Goal: Check status

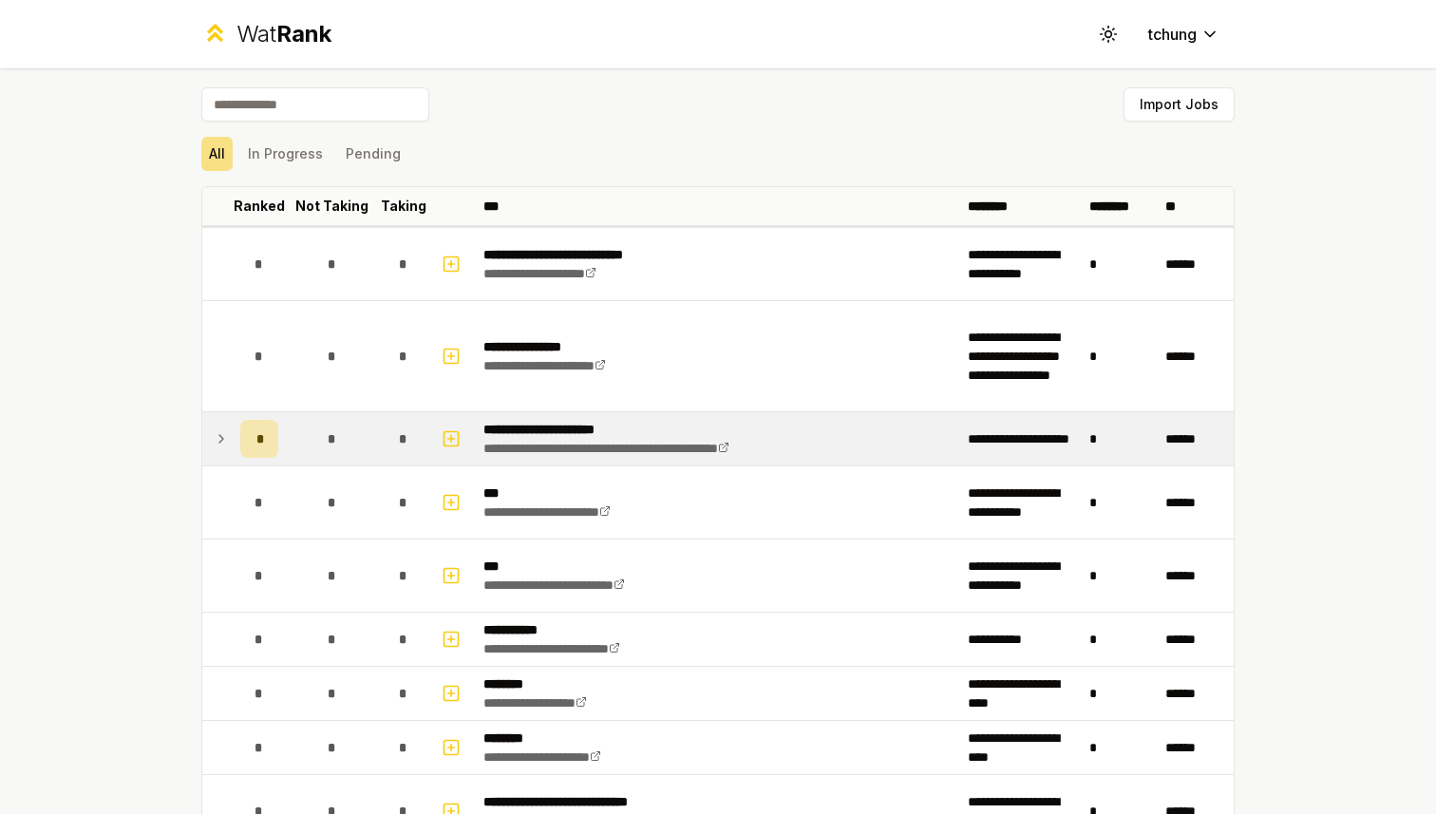
click at [301, 431] on td "*" at bounding box center [331, 438] width 91 height 53
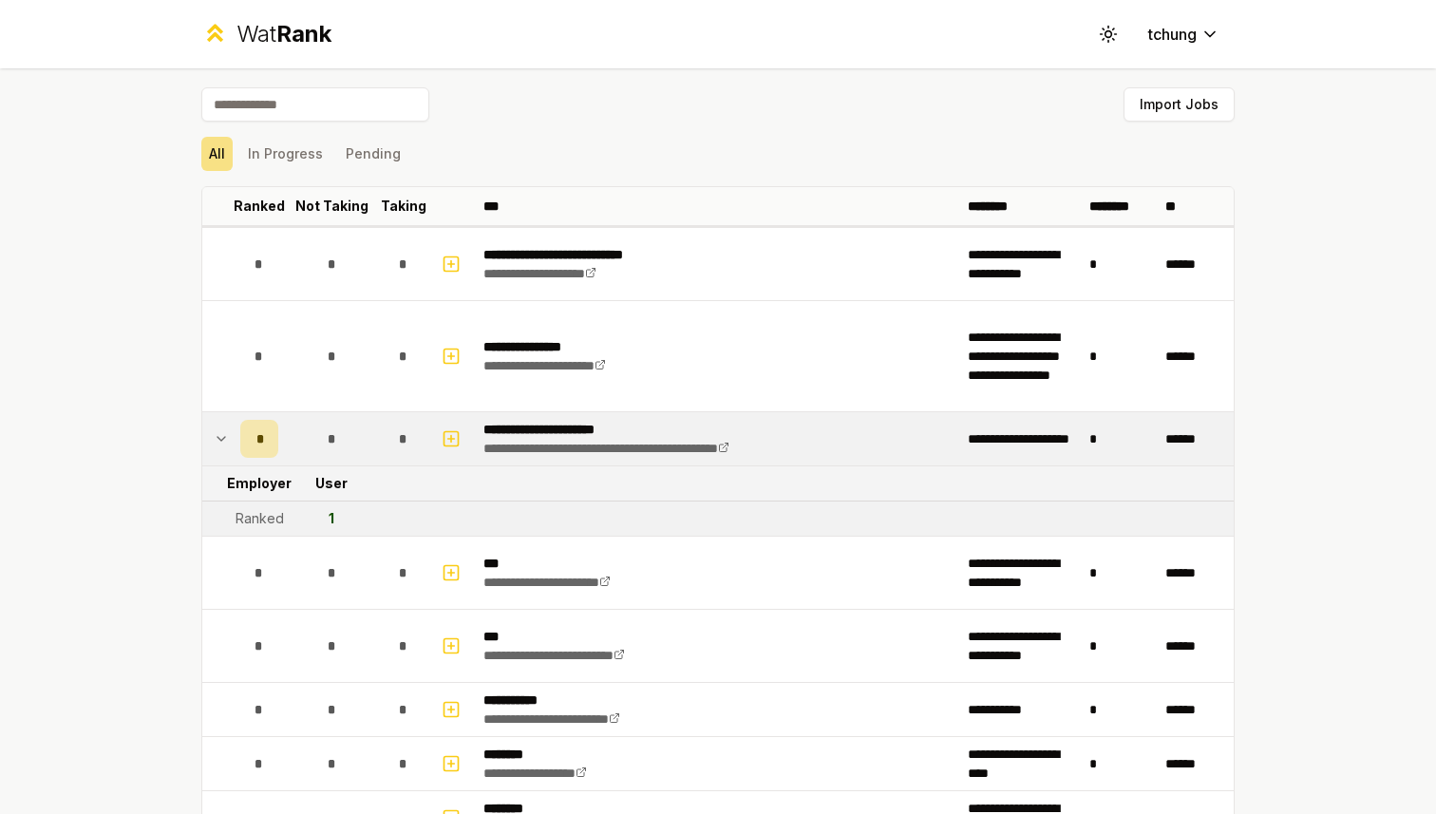
click at [227, 442] on icon at bounding box center [221, 438] width 15 height 23
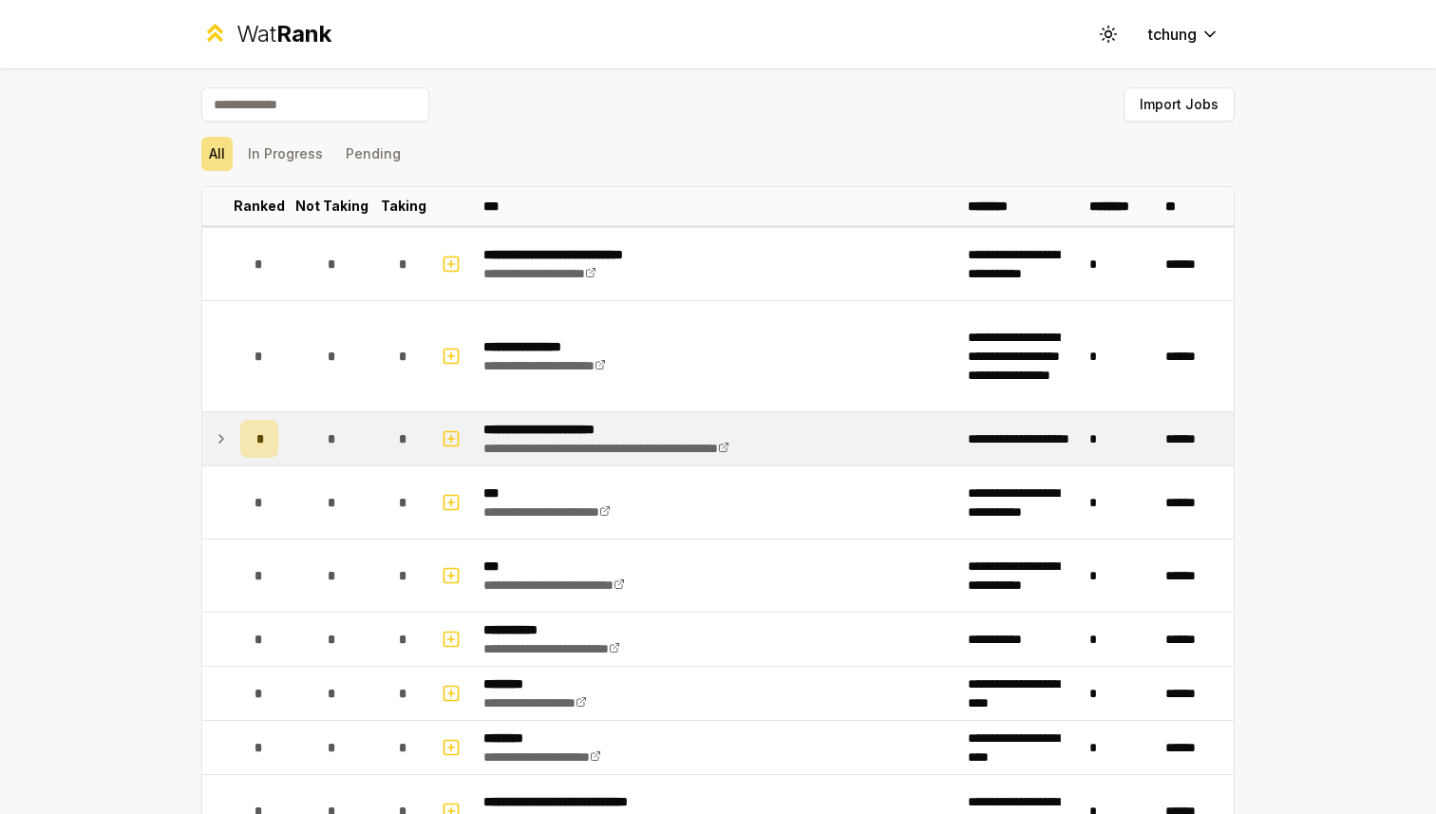
click at [224, 442] on icon at bounding box center [221, 438] width 15 height 23
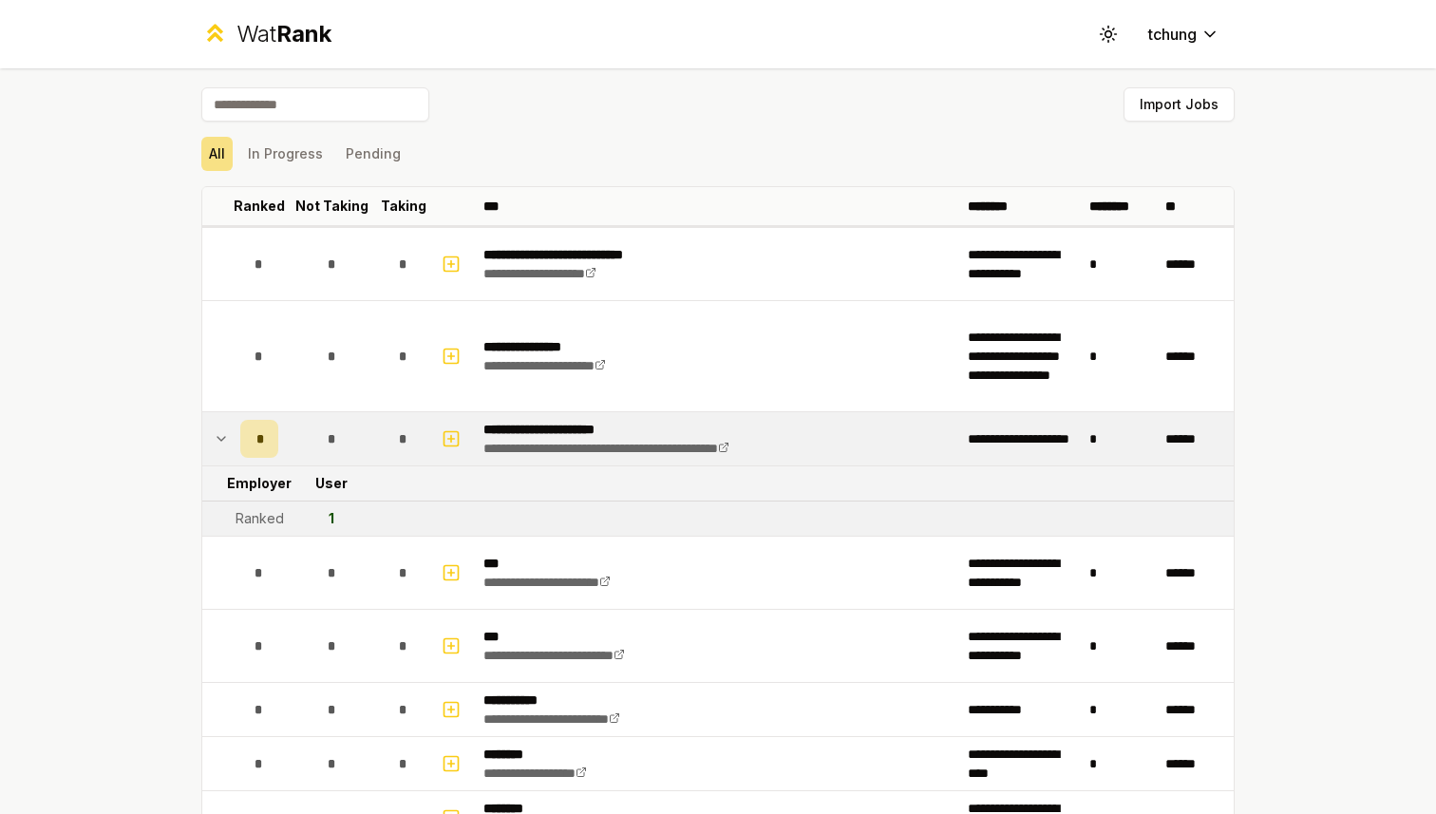
click at [248, 439] on div "*" at bounding box center [259, 439] width 38 height 38
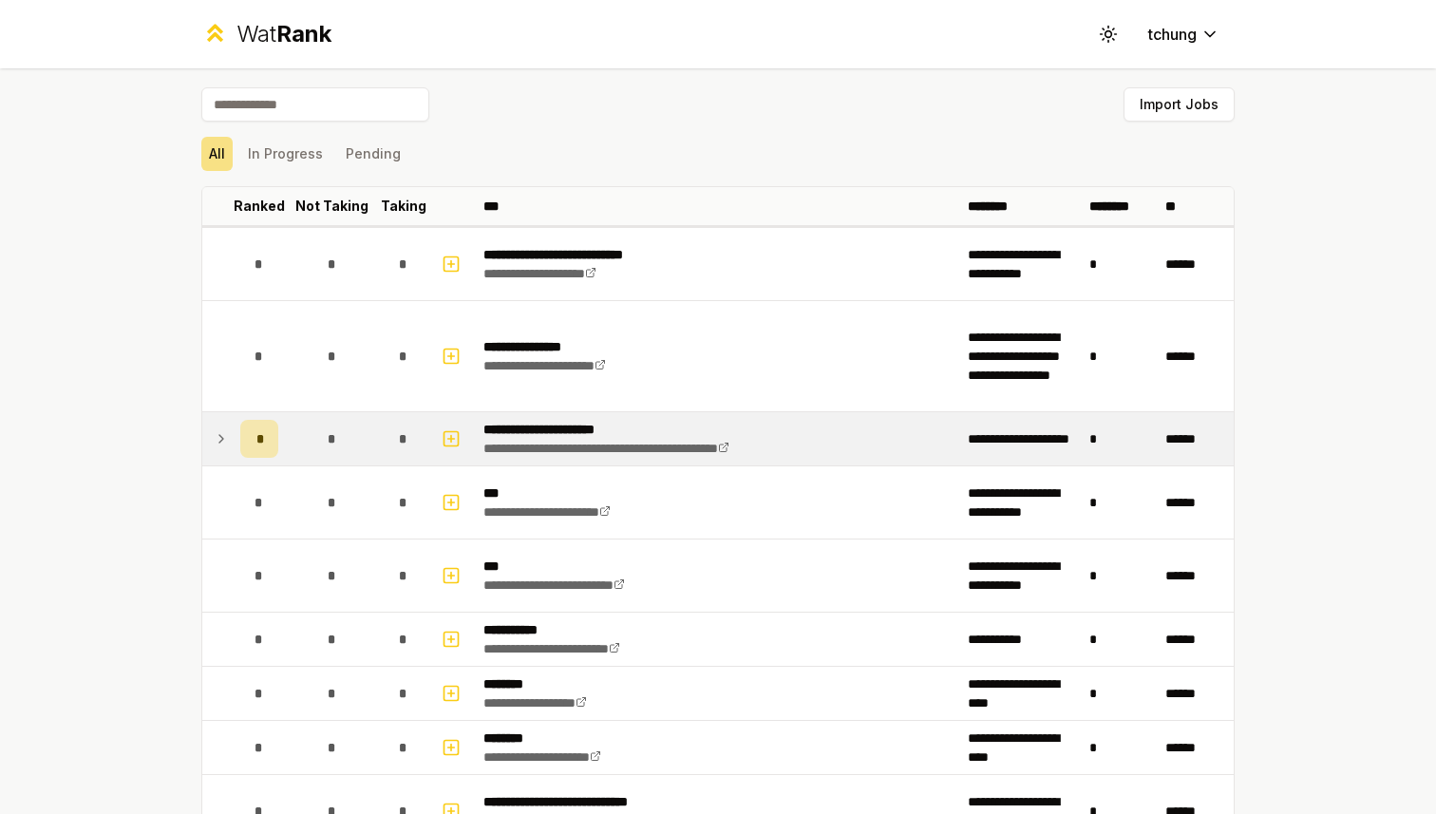
click at [260, 437] on span "*" at bounding box center [259, 438] width 6 height 19
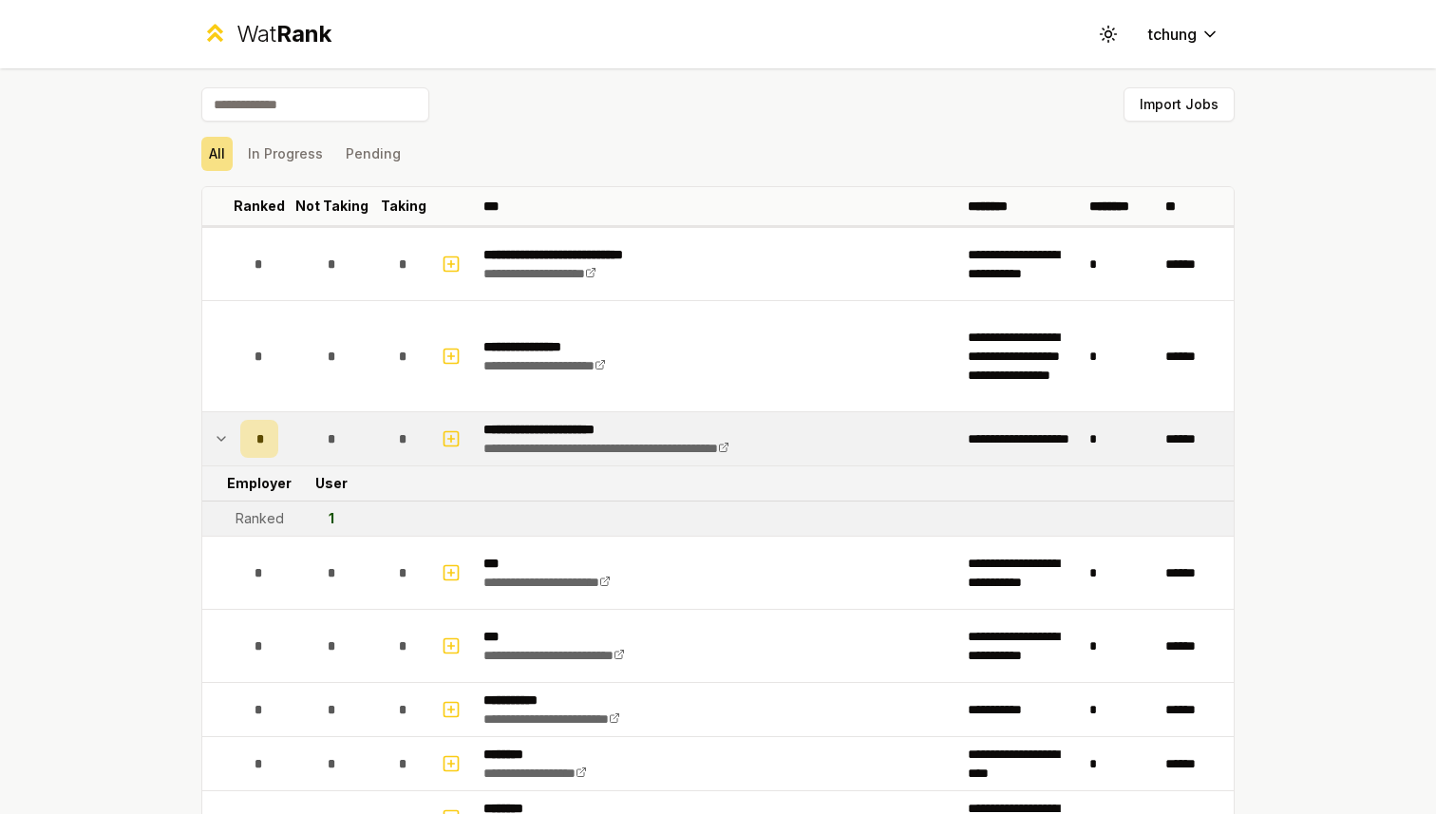
click at [260, 437] on span "*" at bounding box center [259, 438] width 6 height 19
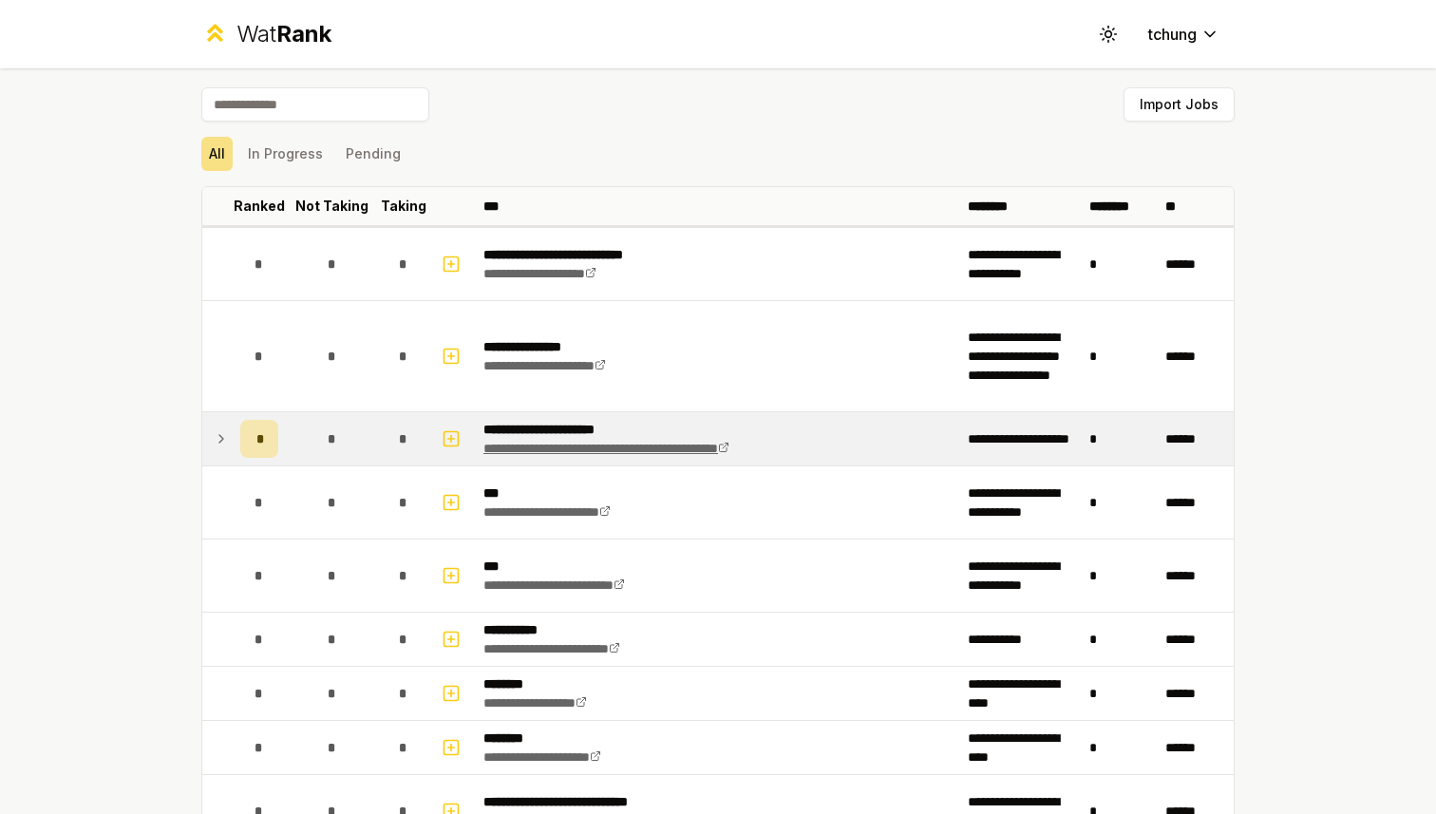
click at [729, 443] on icon at bounding box center [723, 447] width 11 height 11
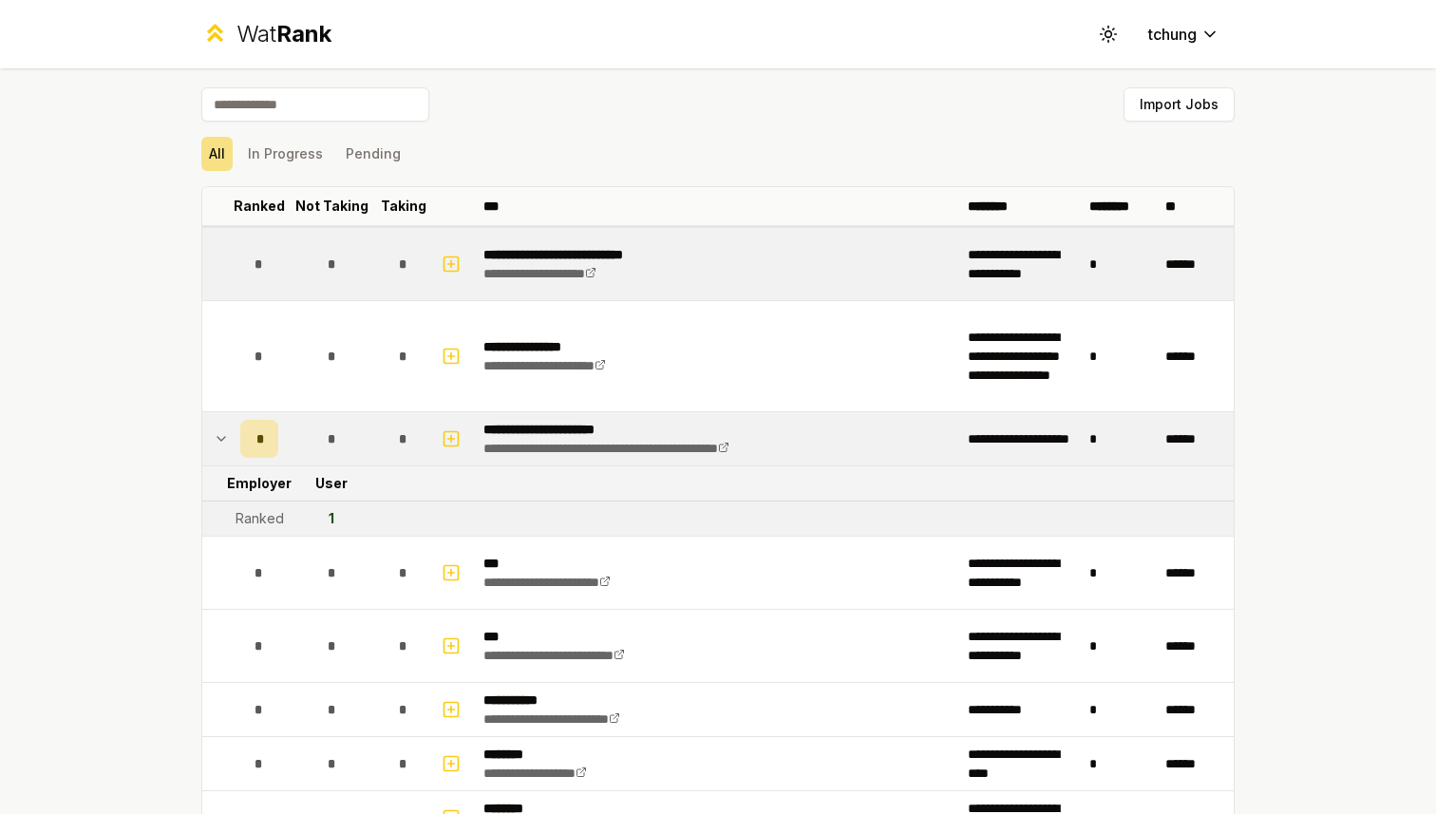
scroll to position [103, 0]
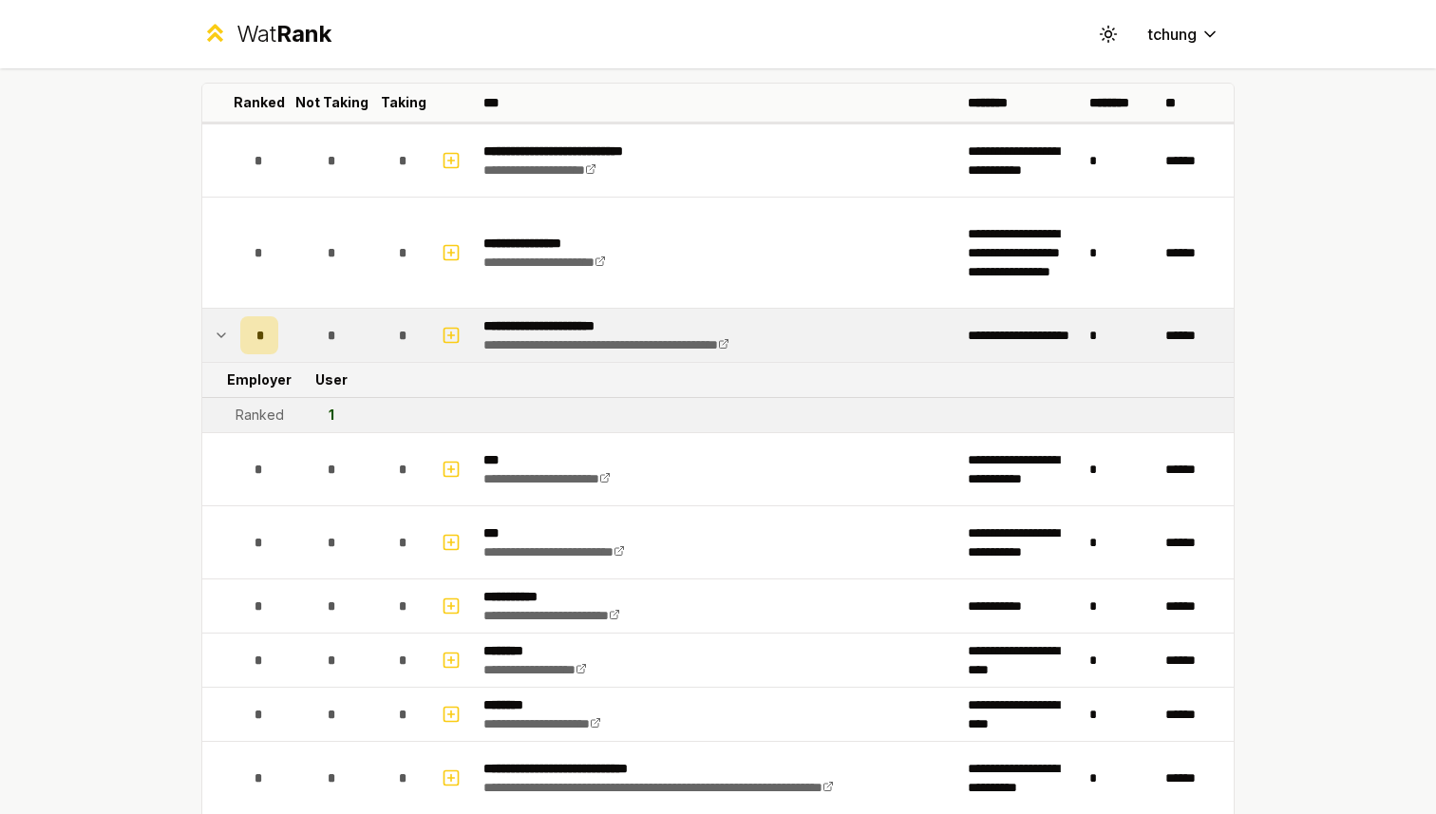
click at [209, 320] on td at bounding box center [217, 335] width 30 height 53
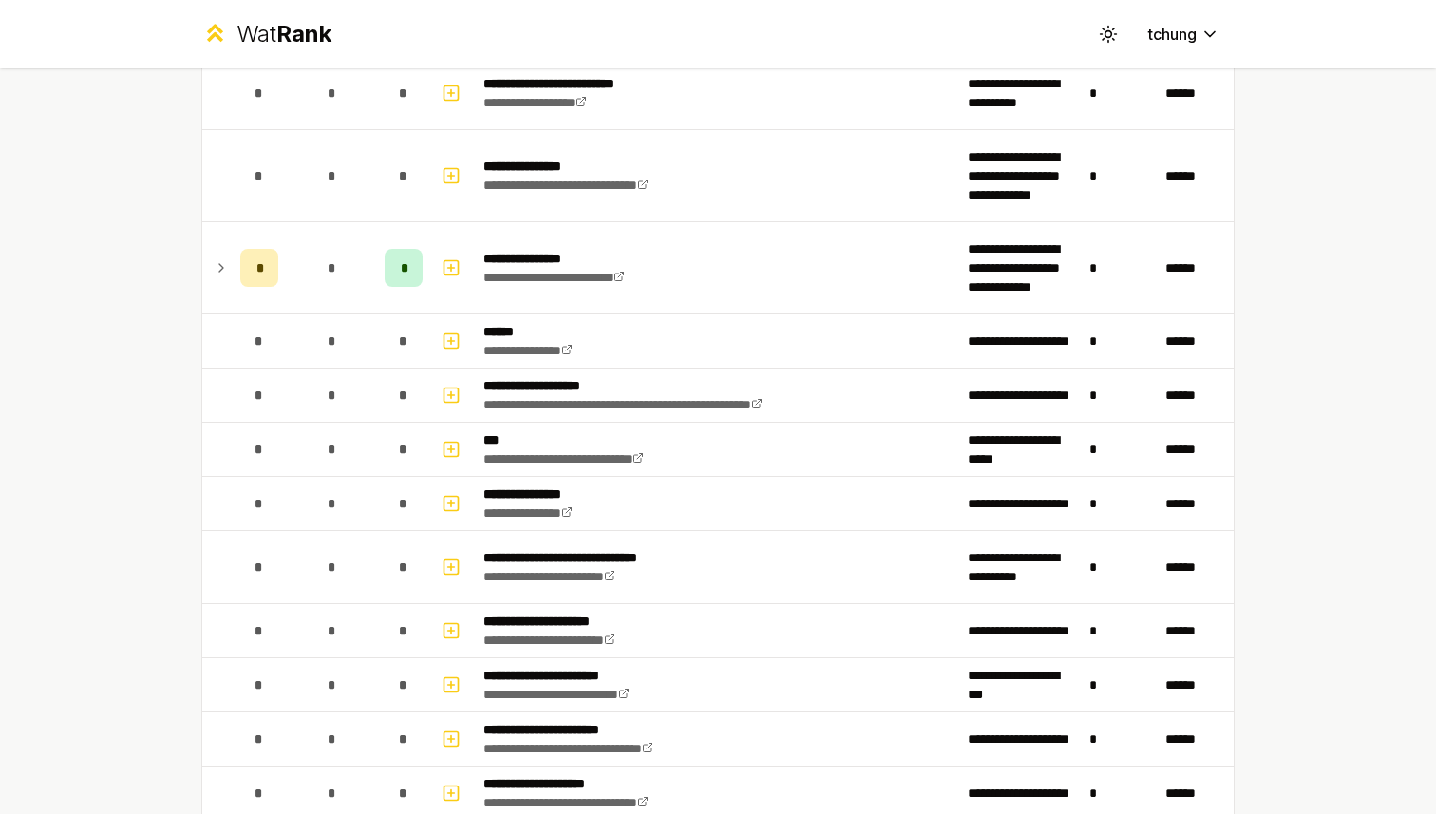
scroll to position [782, 0]
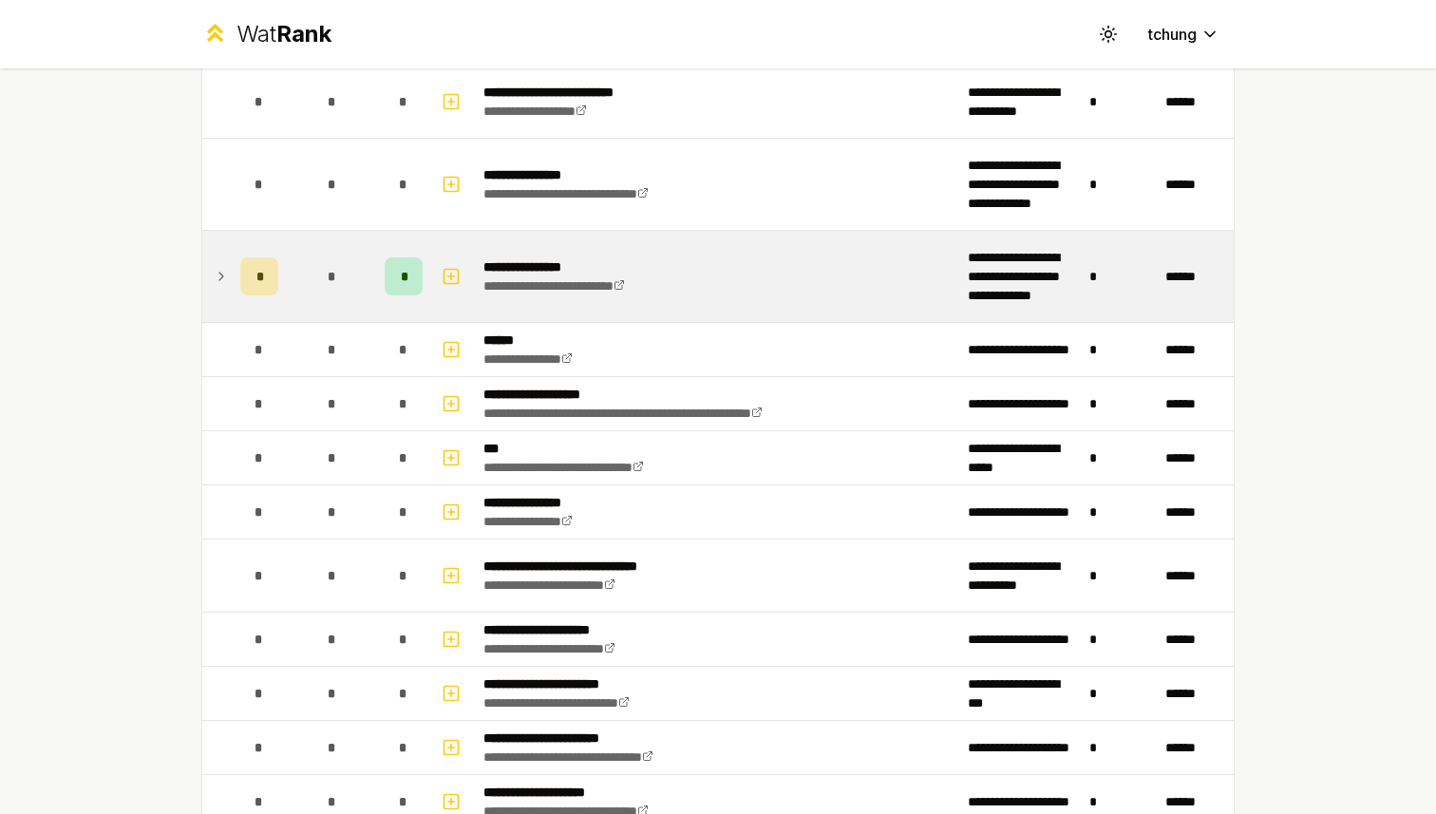
click at [405, 275] on span "*" at bounding box center [404, 276] width 6 height 19
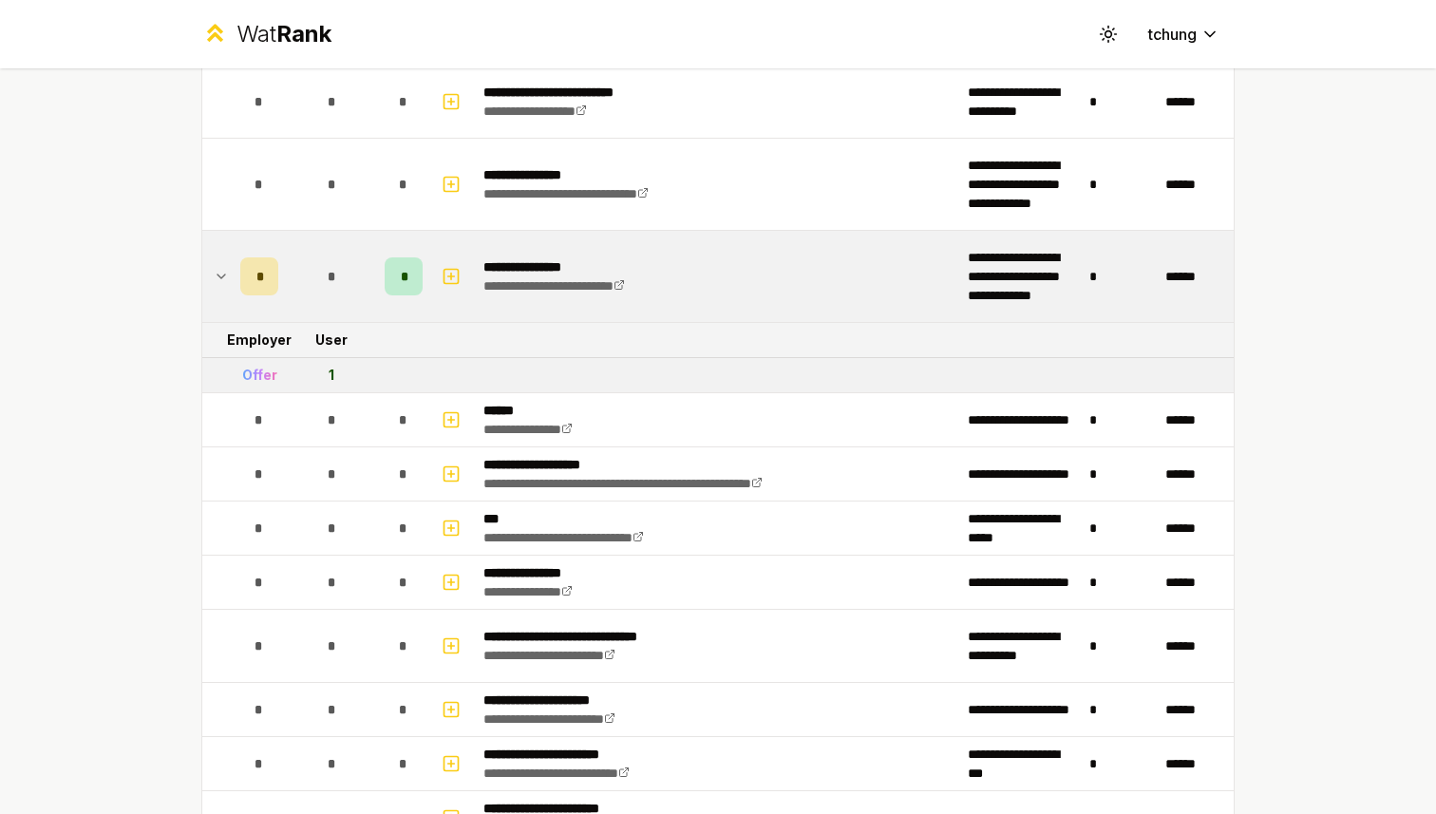
click at [403, 290] on div "*" at bounding box center [404, 276] width 38 height 38
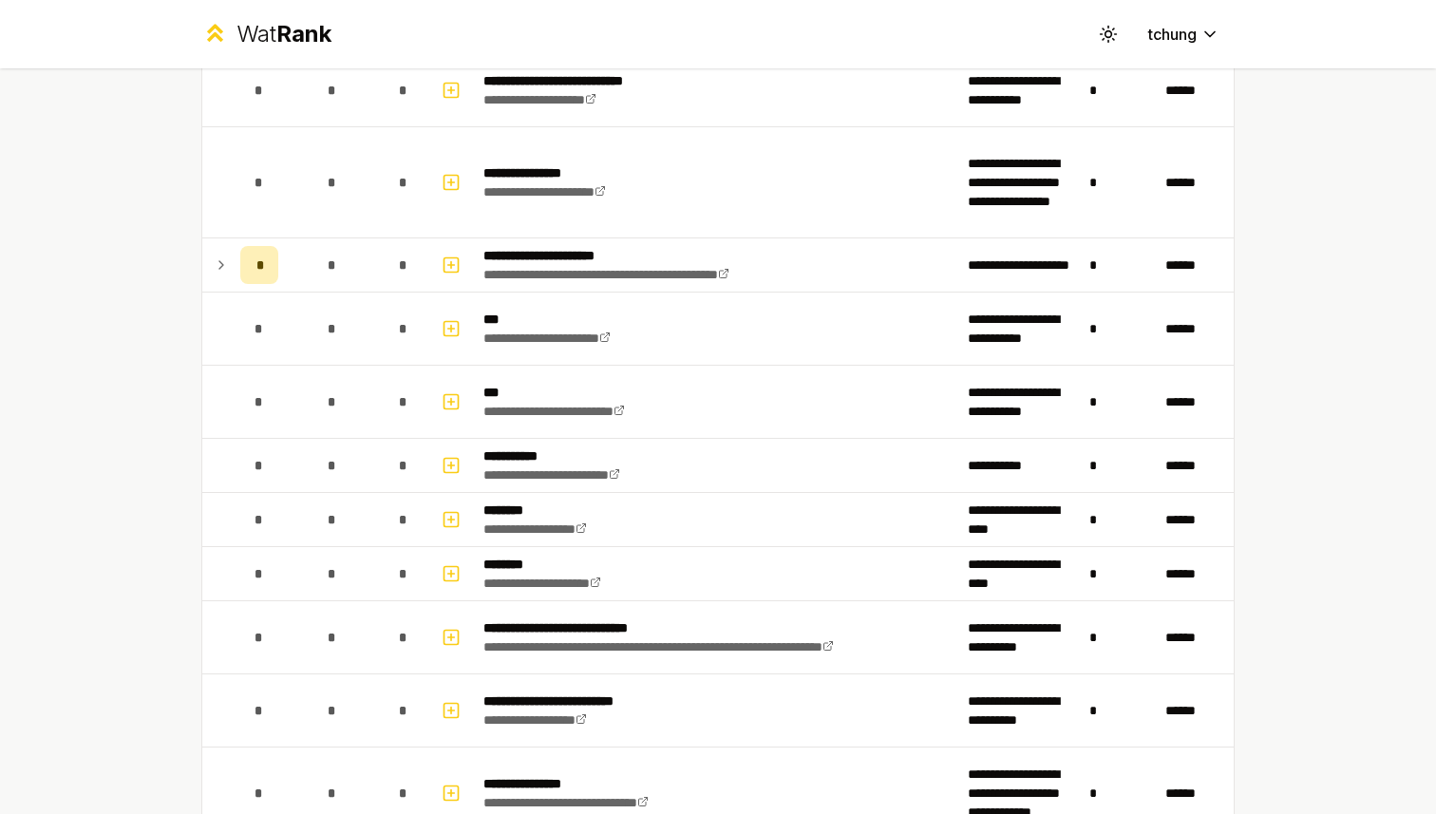
scroll to position [0, 0]
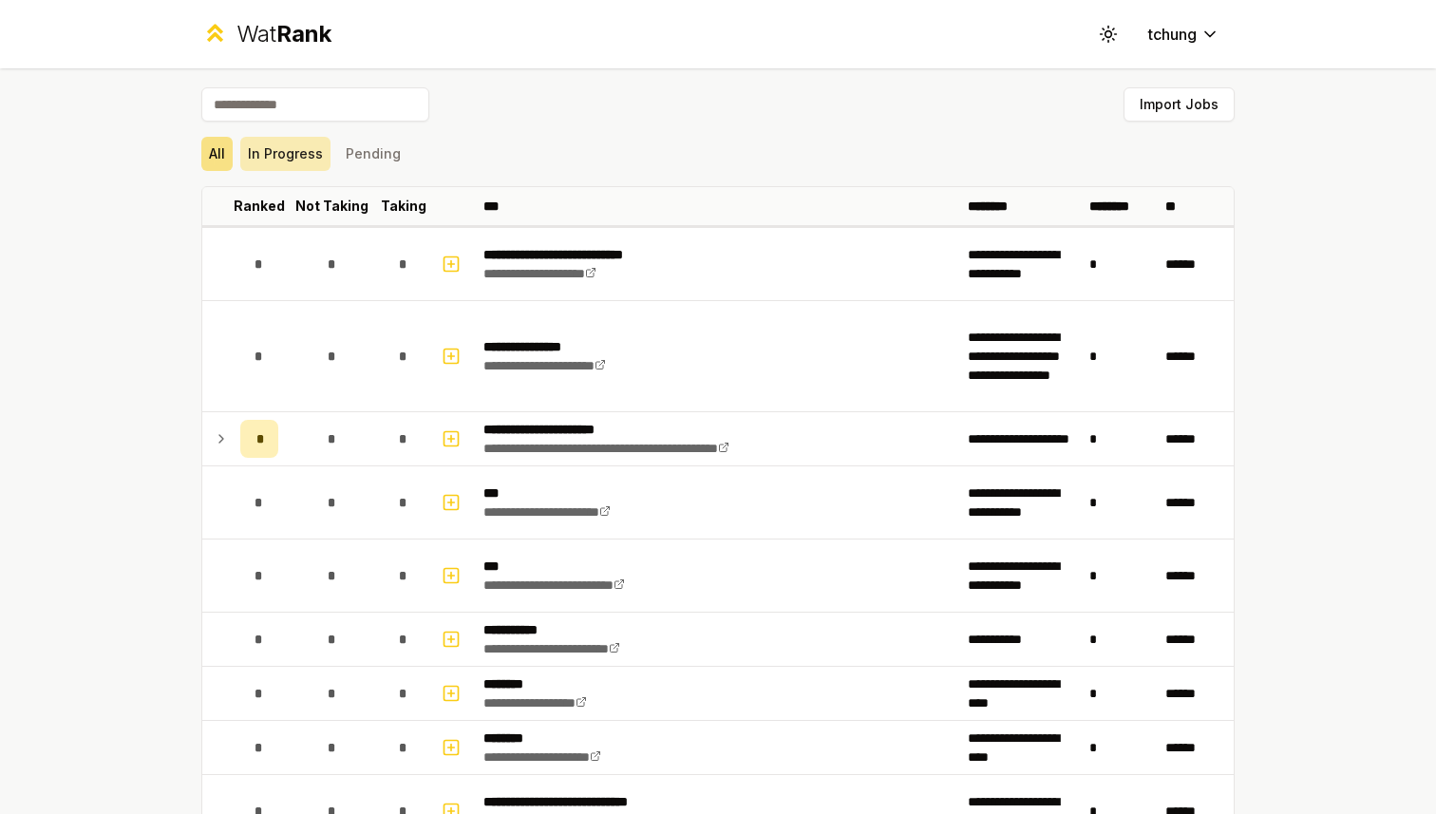
click at [282, 150] on button "In Progress" at bounding box center [285, 154] width 90 height 34
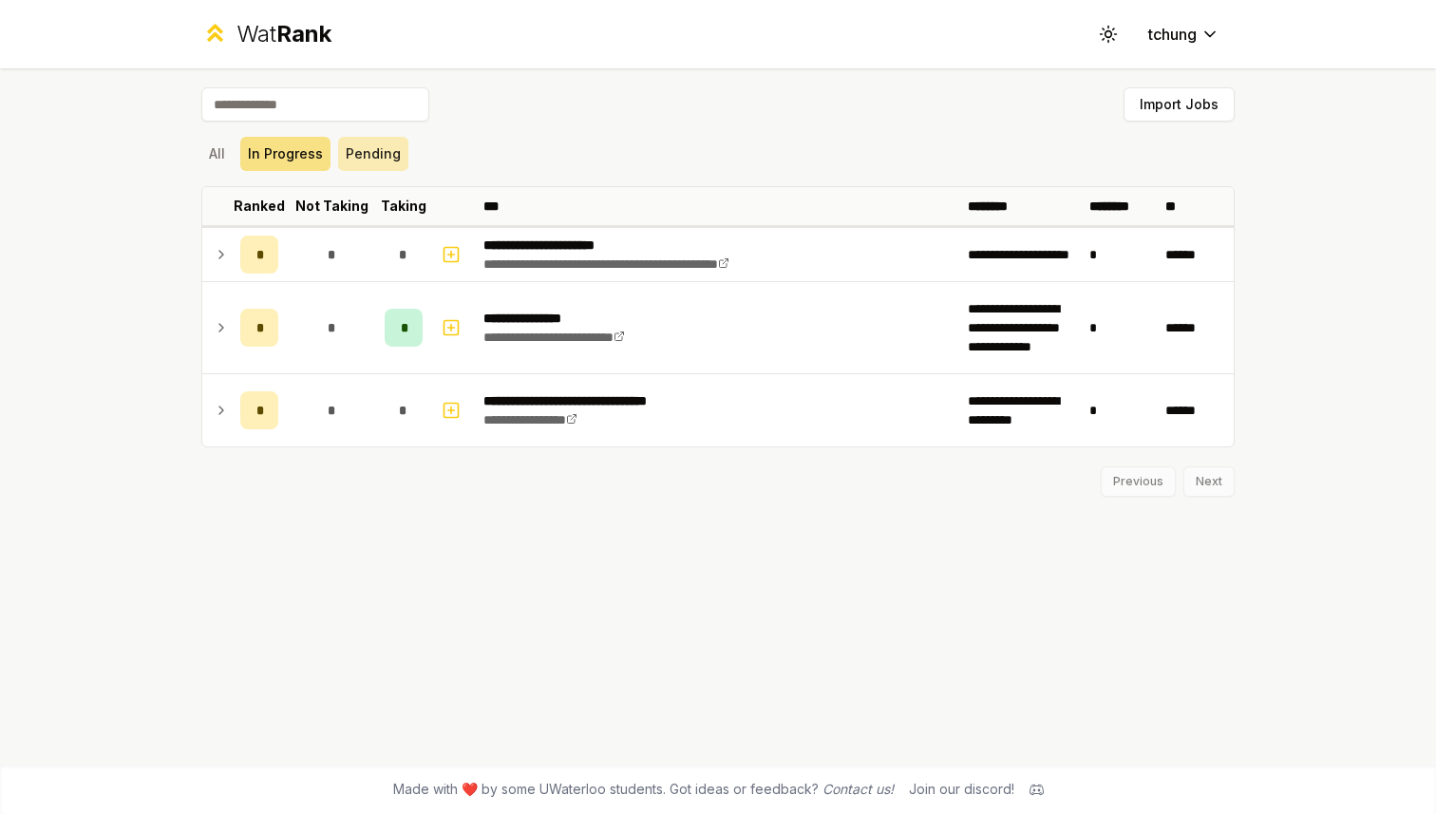
click at [355, 152] on button "Pending" at bounding box center [373, 154] width 70 height 34
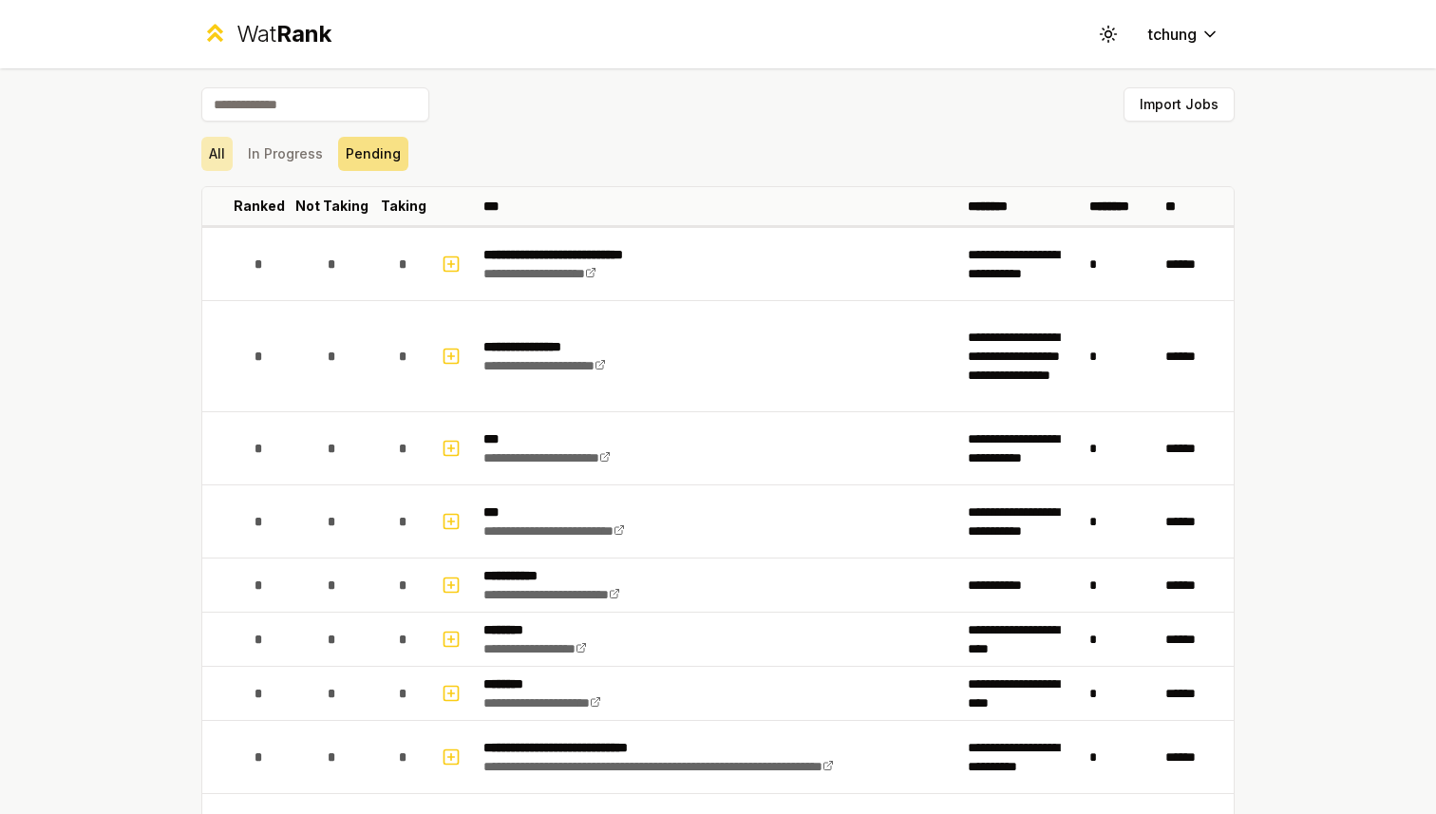
click at [215, 148] on button "All" at bounding box center [216, 154] width 31 height 34
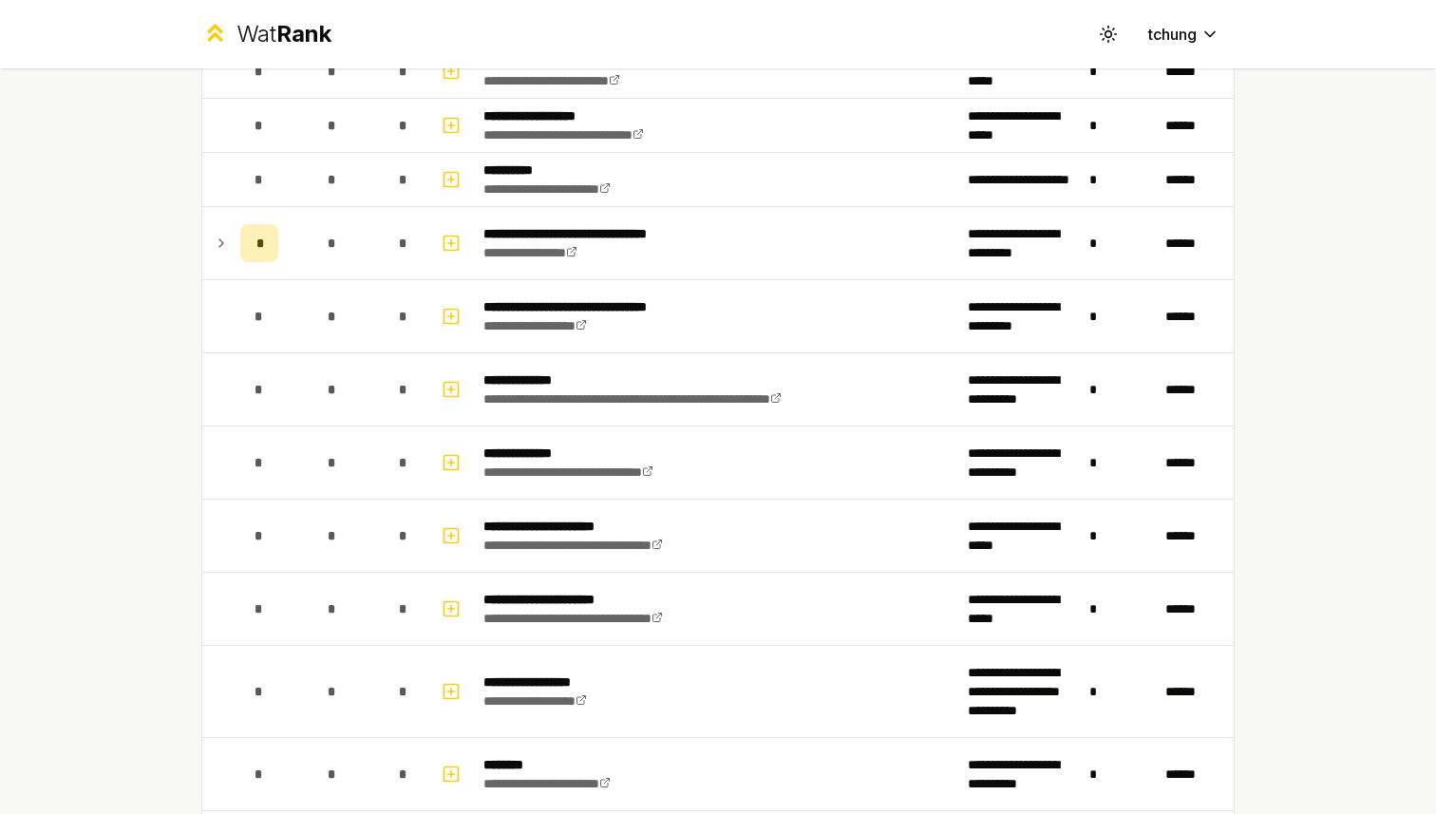
scroll to position [2372, 0]
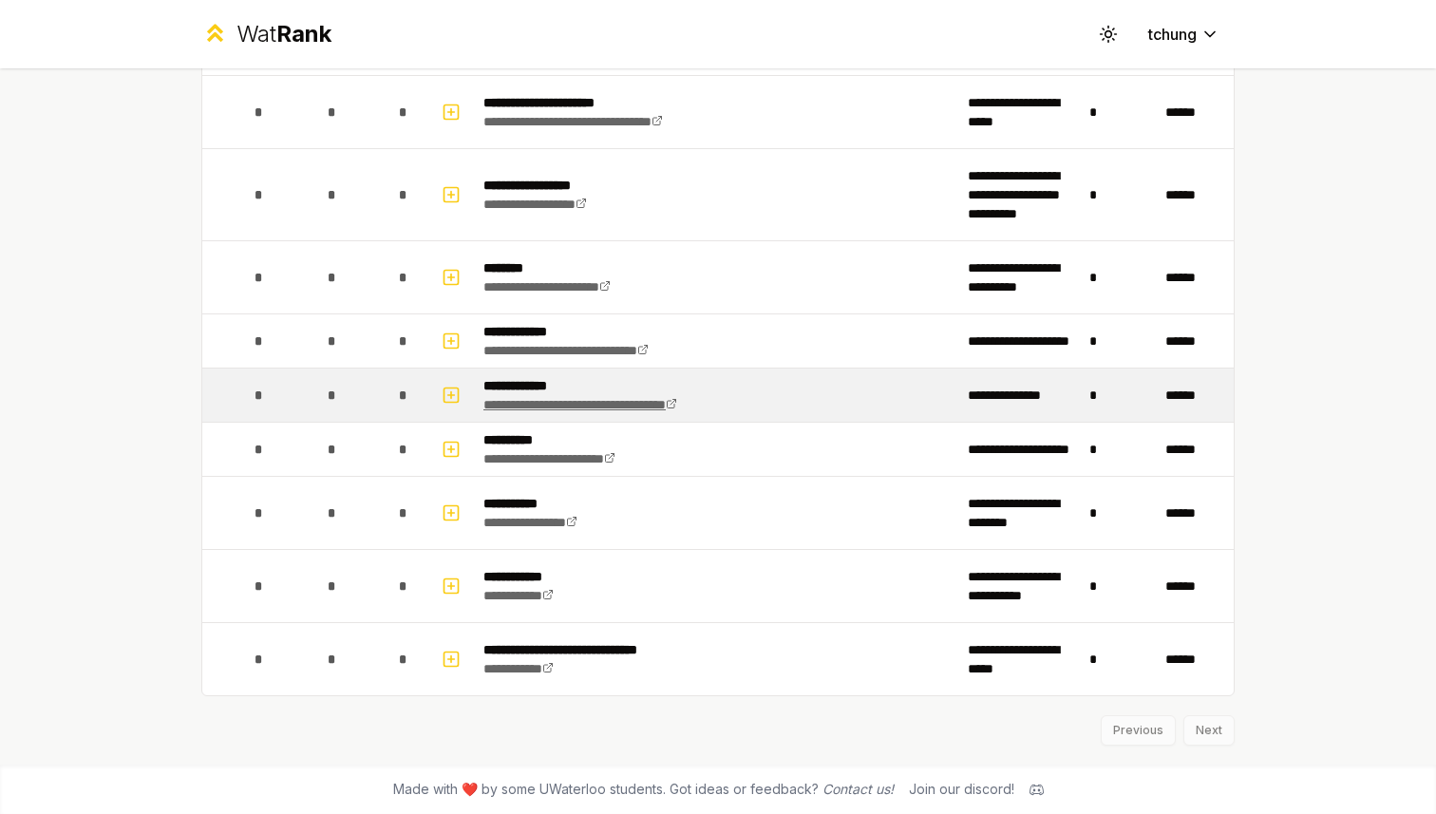
click at [650, 411] on link "**********" at bounding box center [580, 404] width 194 height 13
